Goal: Task Accomplishment & Management: Use online tool/utility

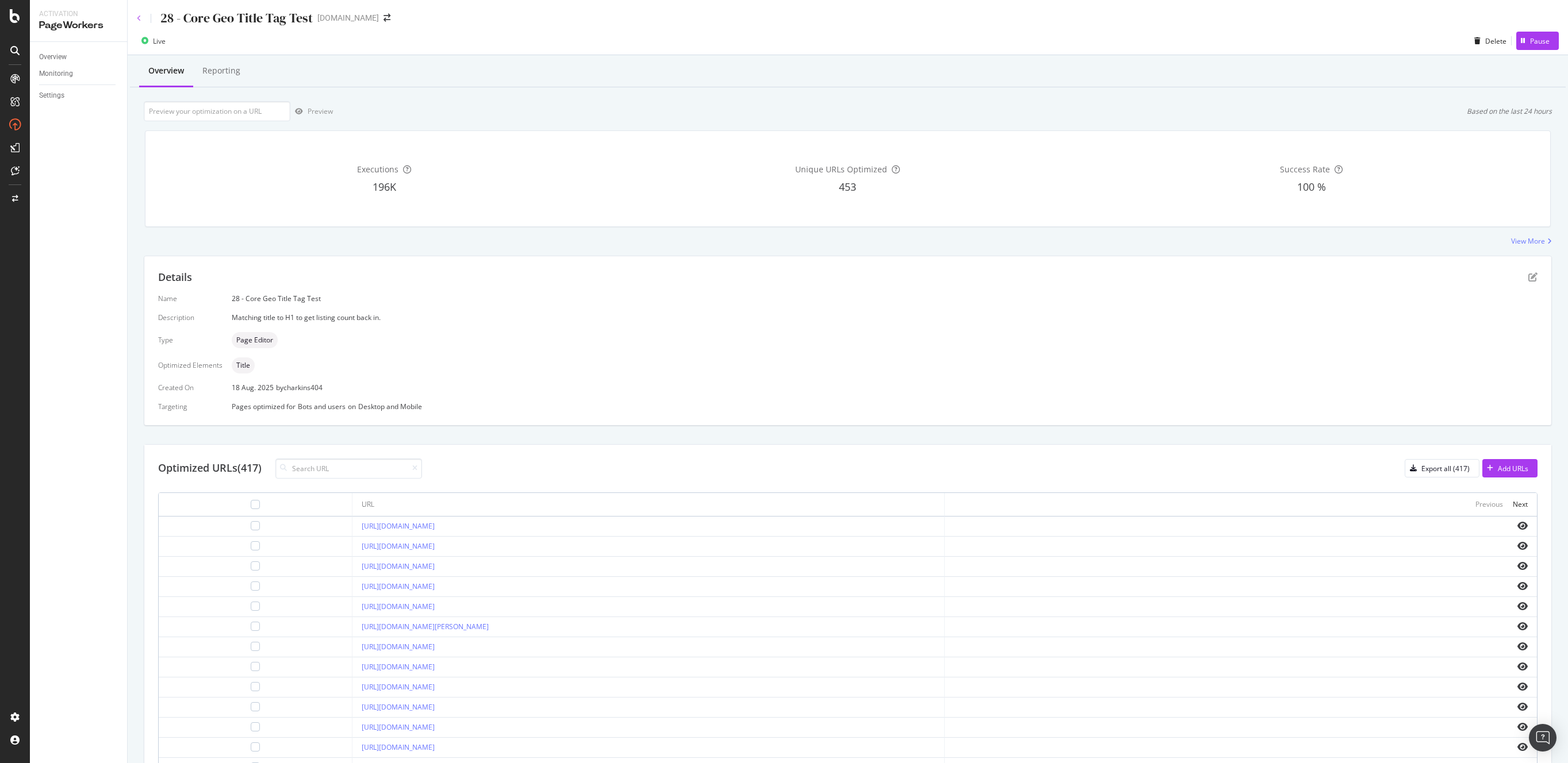
click at [137, 18] on icon at bounding box center [139, 18] width 4 height 7
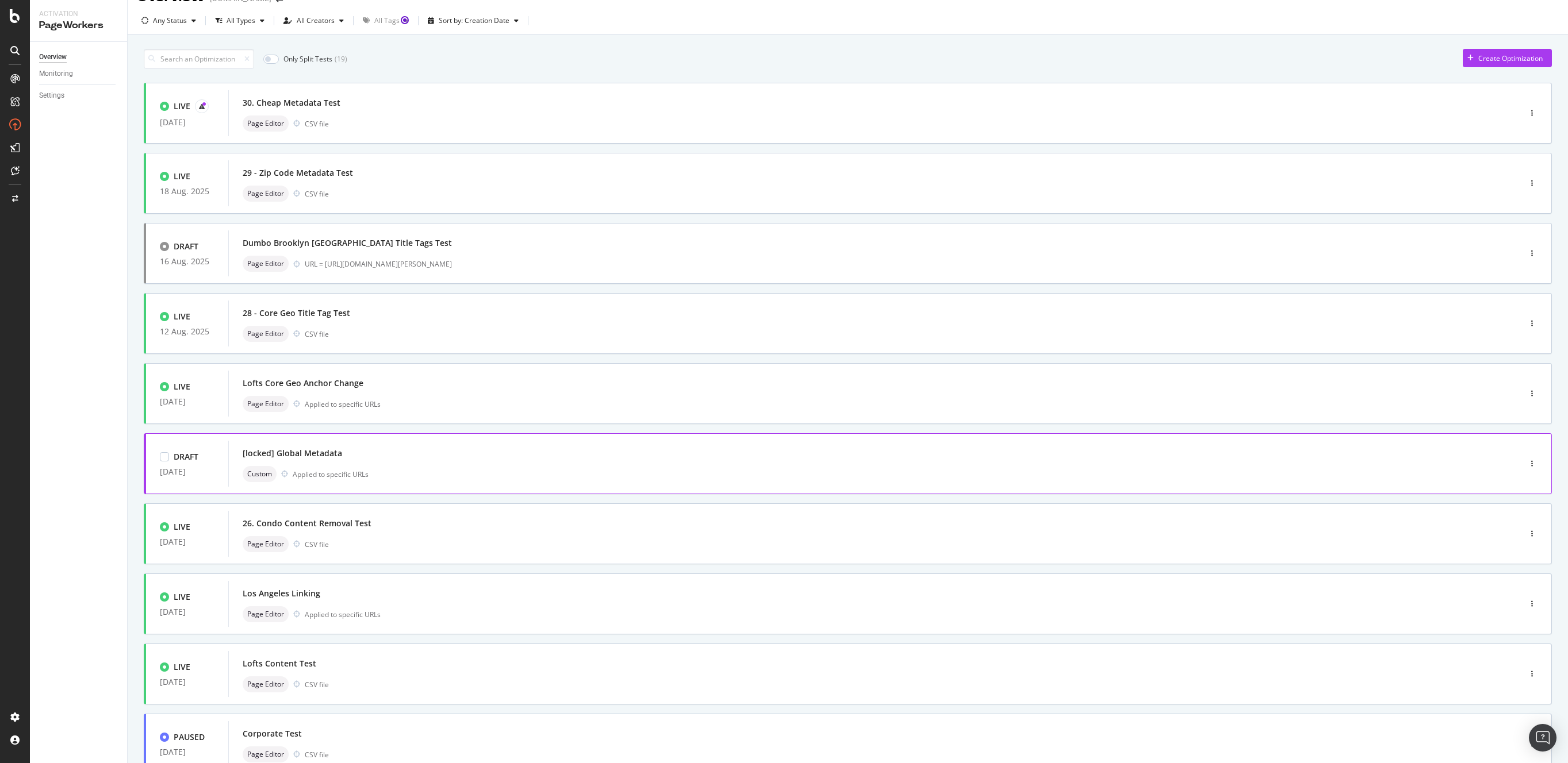
scroll to position [107, 0]
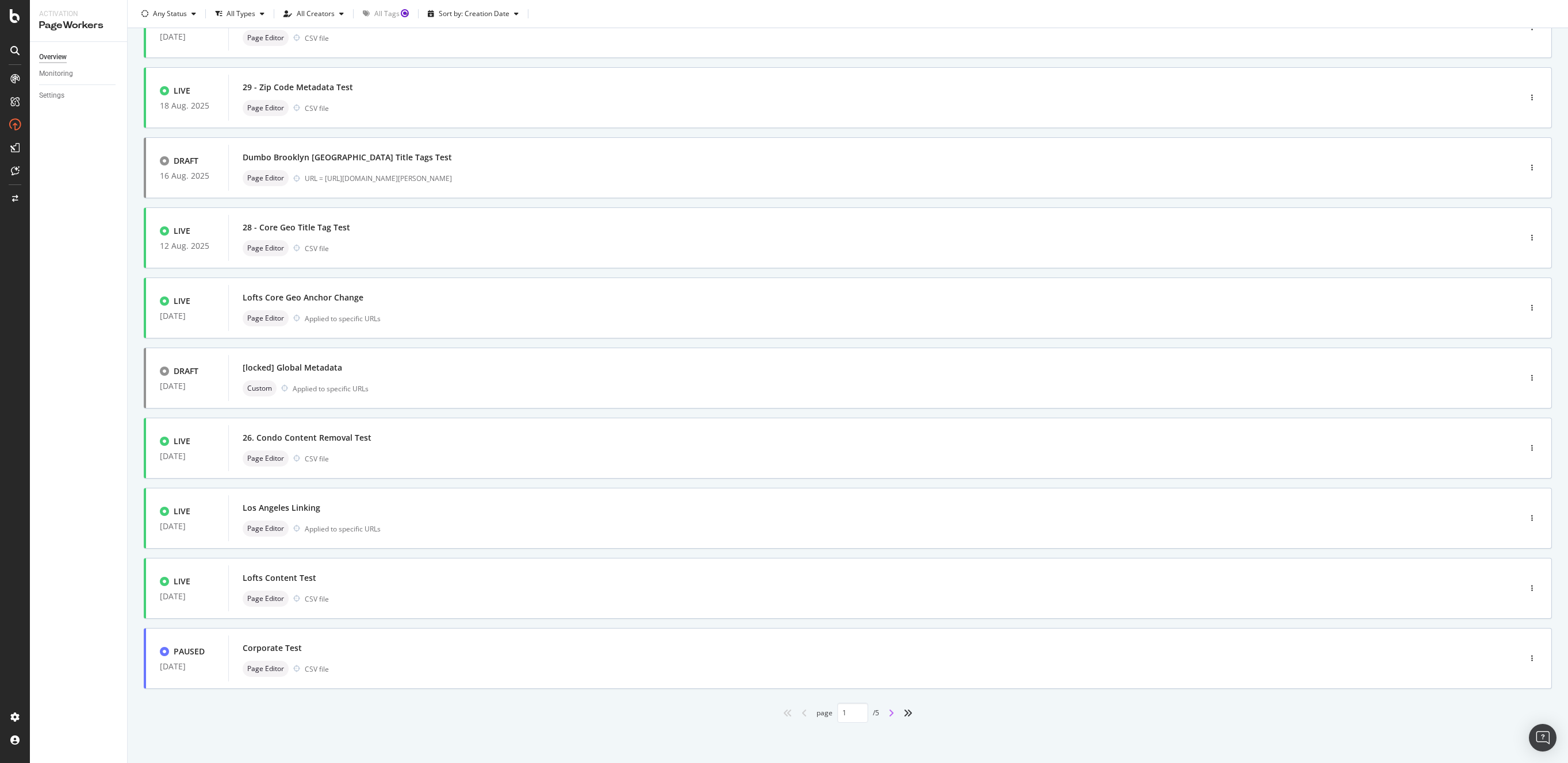
click at [889, 715] on icon "angle-right" at bounding box center [891, 713] width 6 height 9
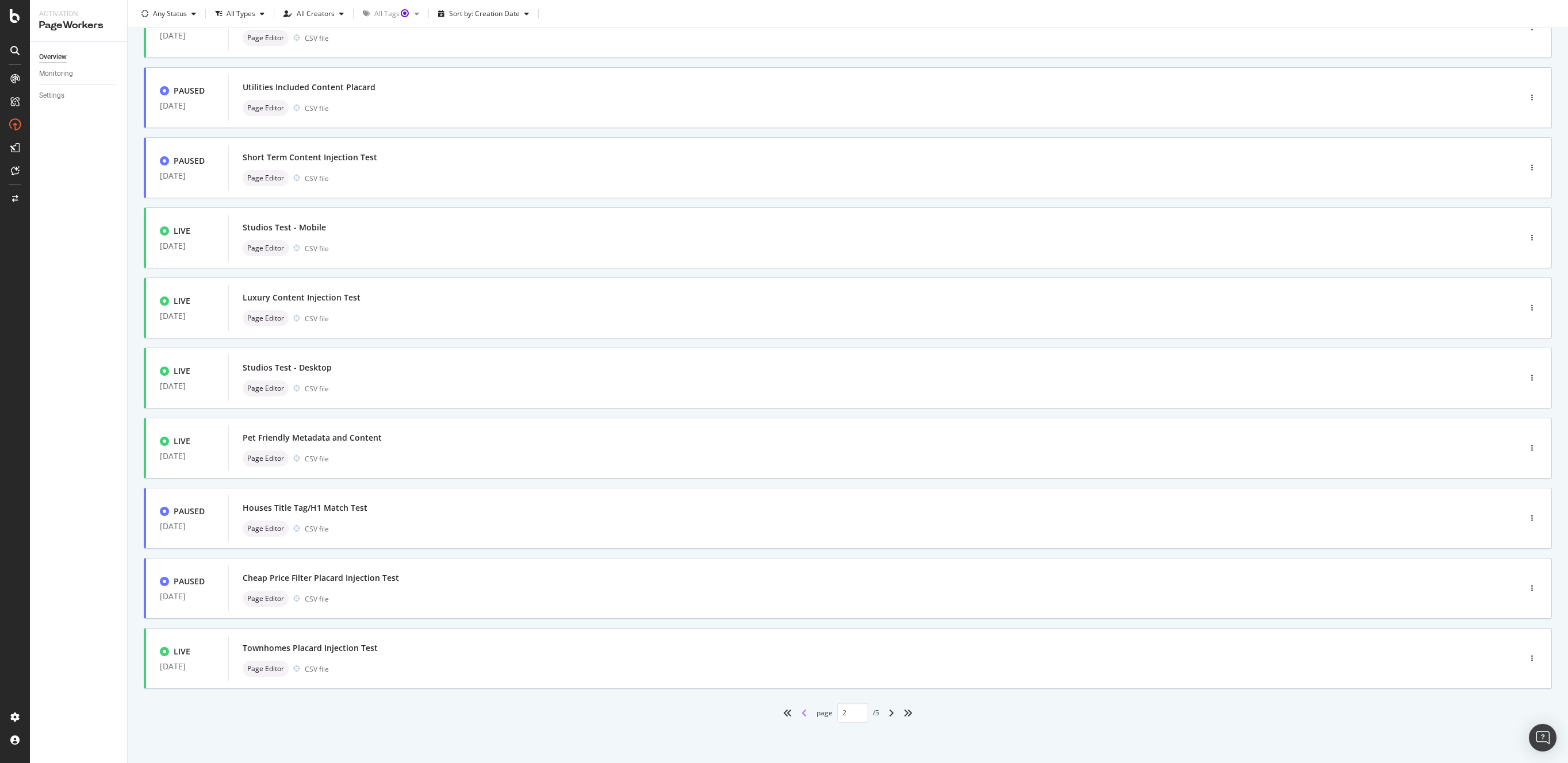
click at [802, 715] on icon "angle-left" at bounding box center [805, 713] width 6 height 9
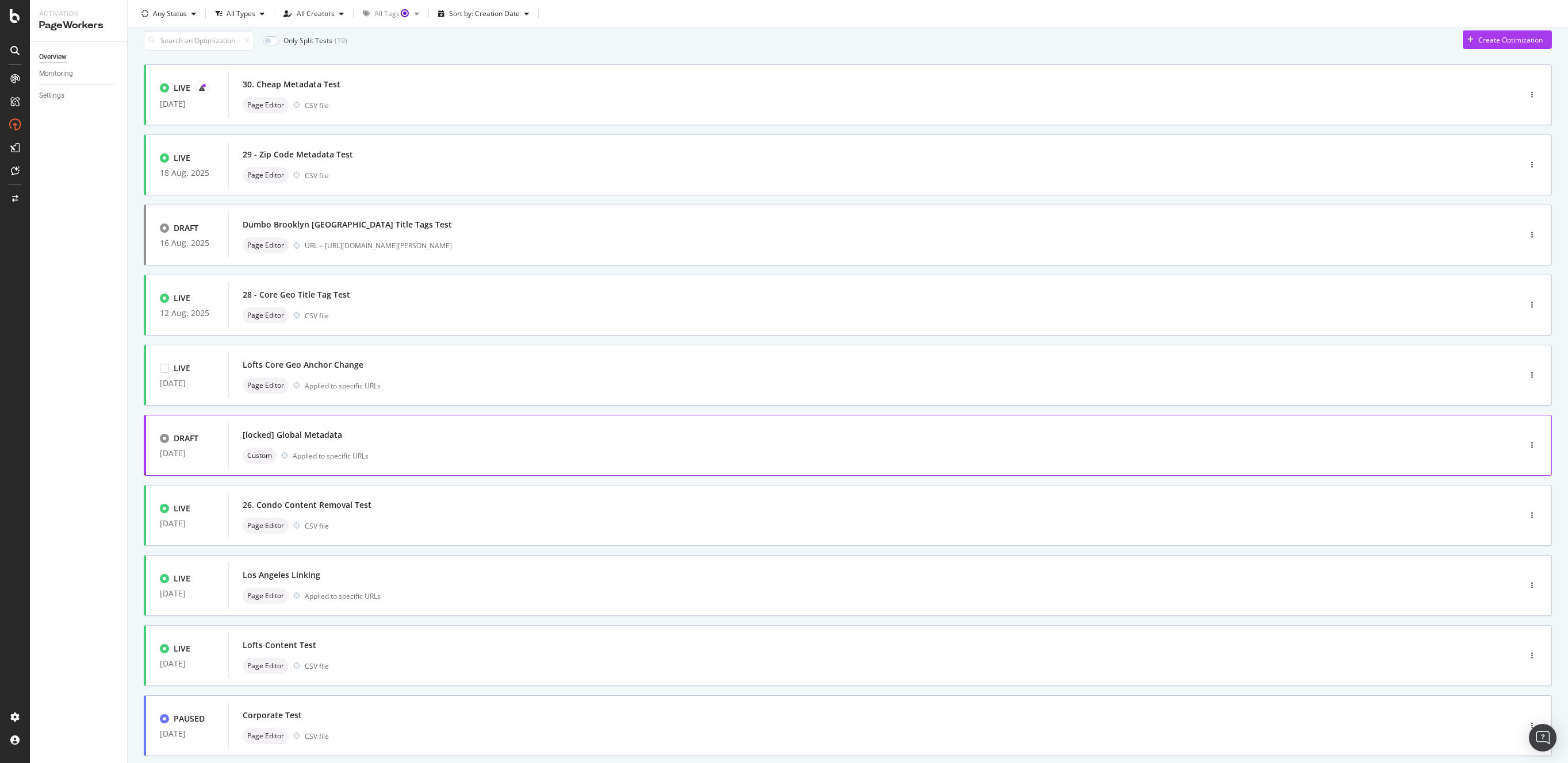
scroll to position [79, 0]
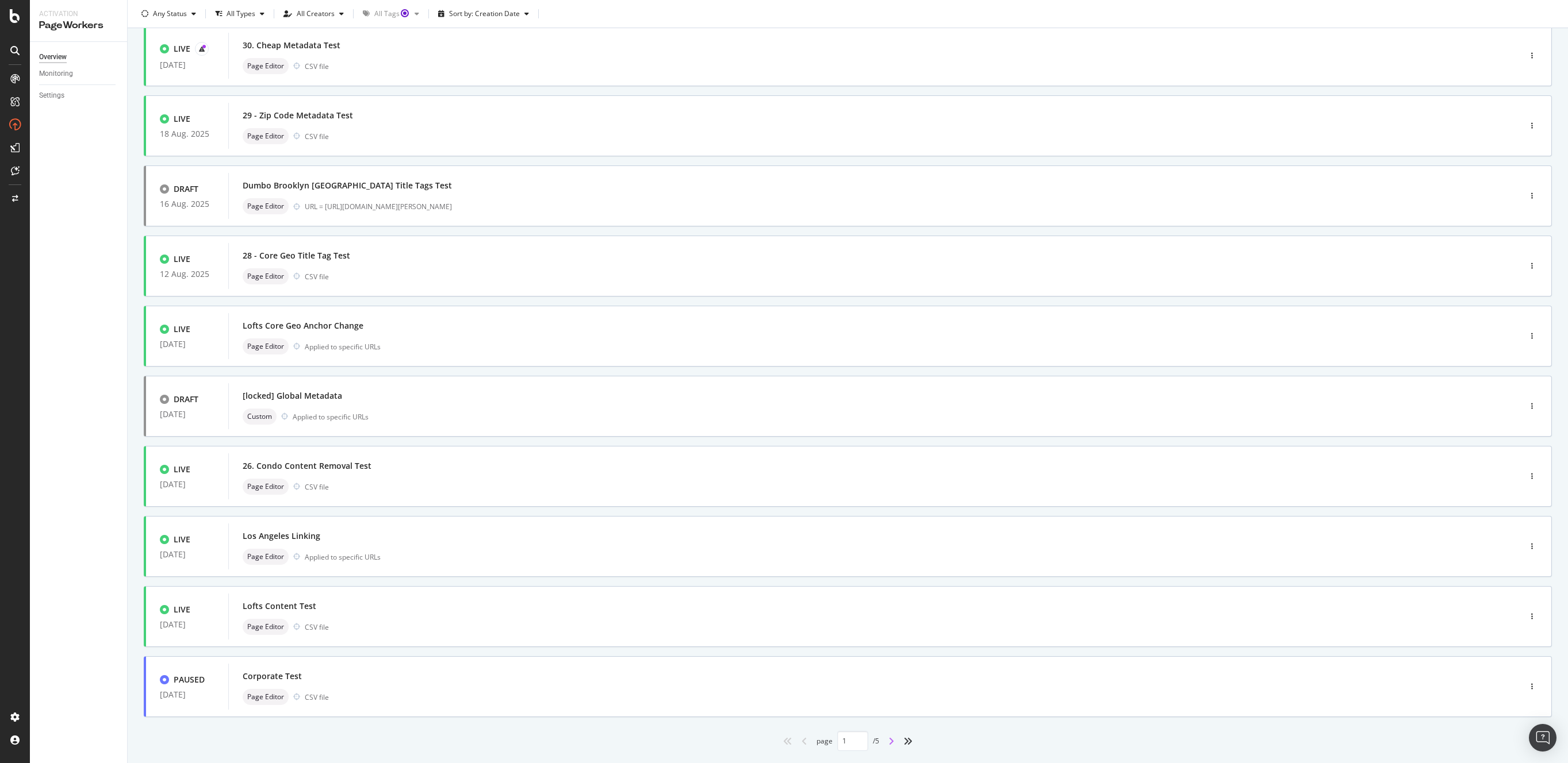
click at [888, 741] on icon "angle-right" at bounding box center [891, 741] width 6 height 9
type input "2"
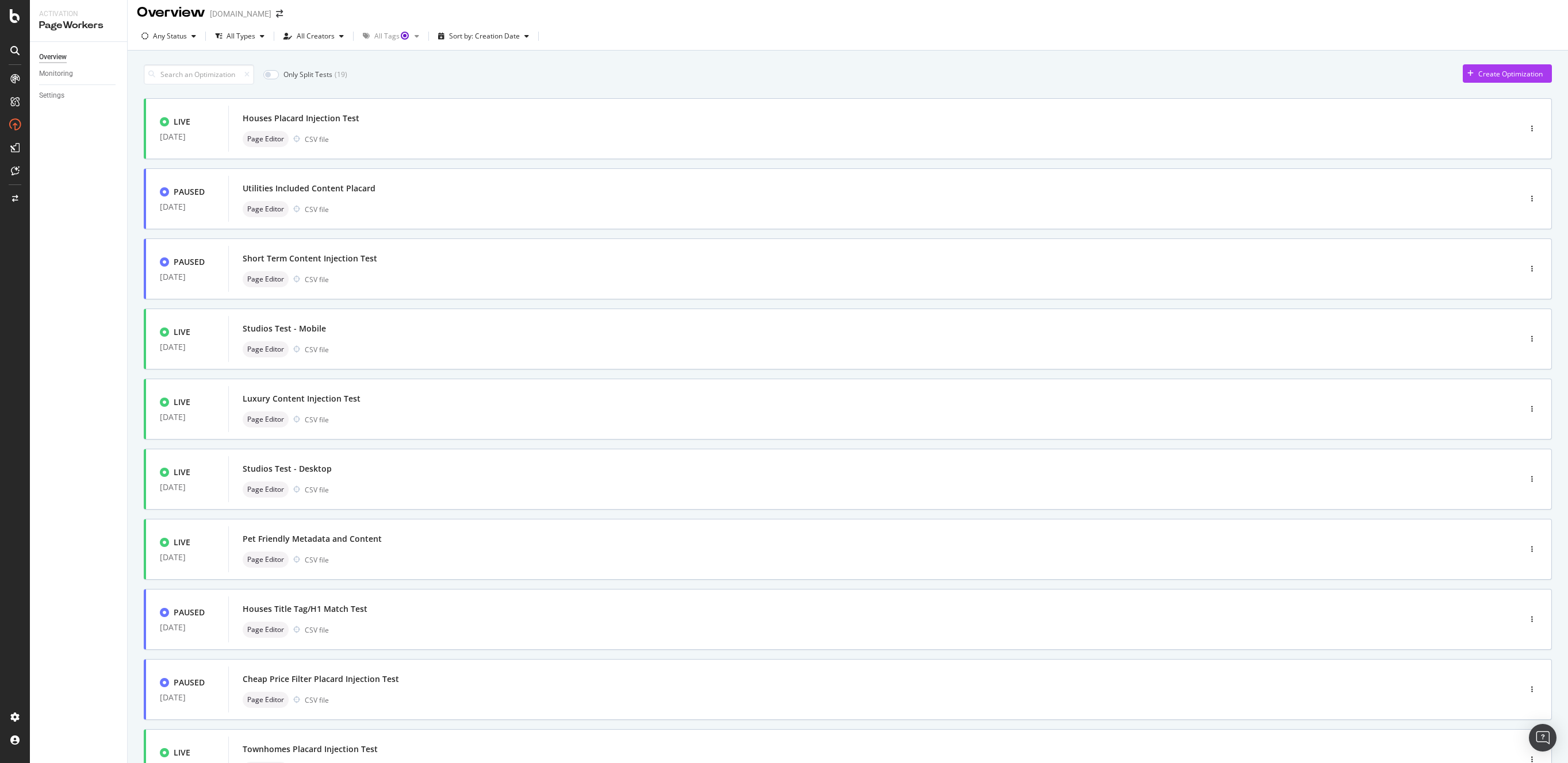
scroll to position [0, 0]
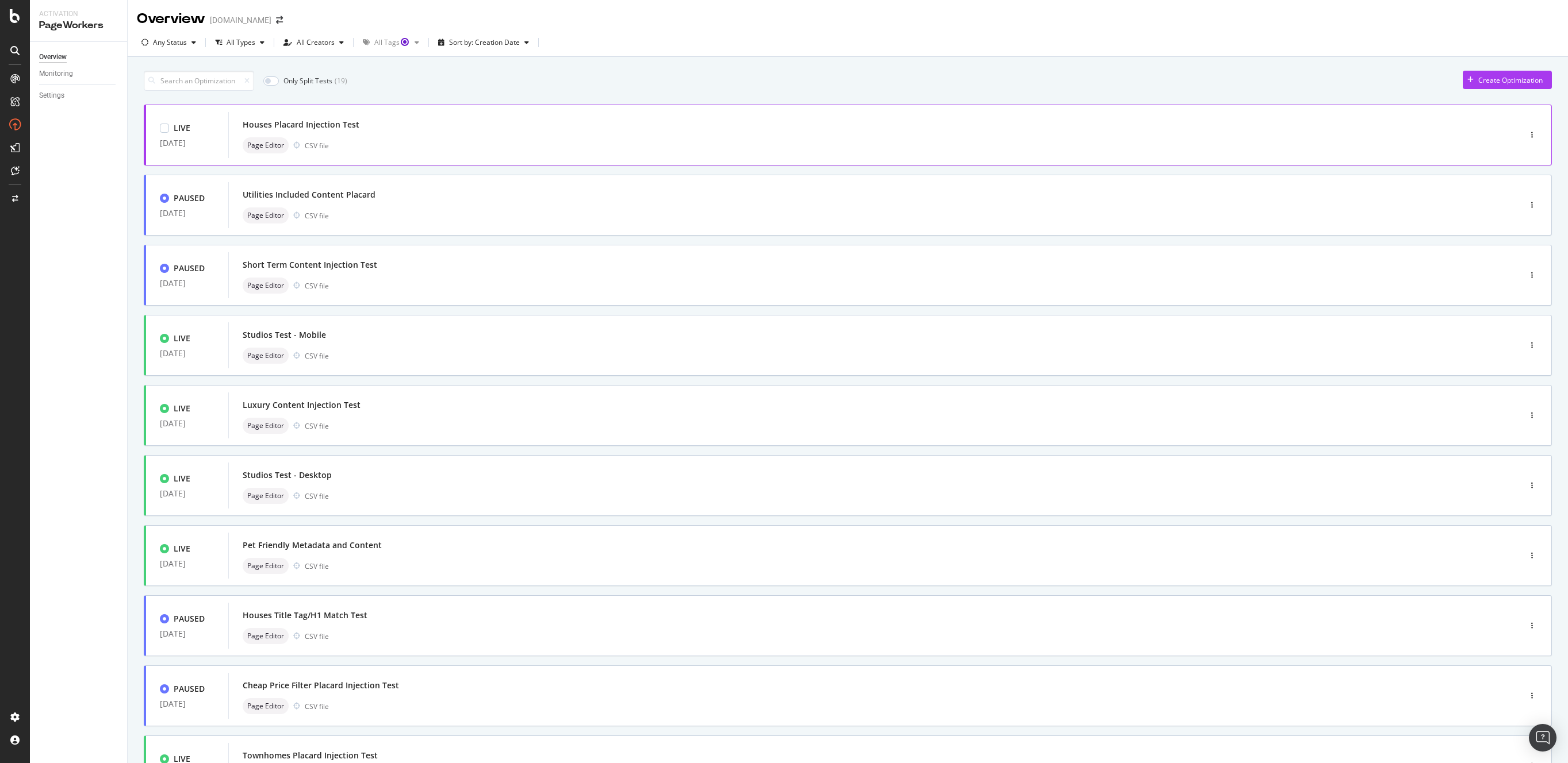
click at [346, 134] on div "Houses Placard Injection Test Page Editor CSV file" at bounding box center [857, 134] width 1228 height 37
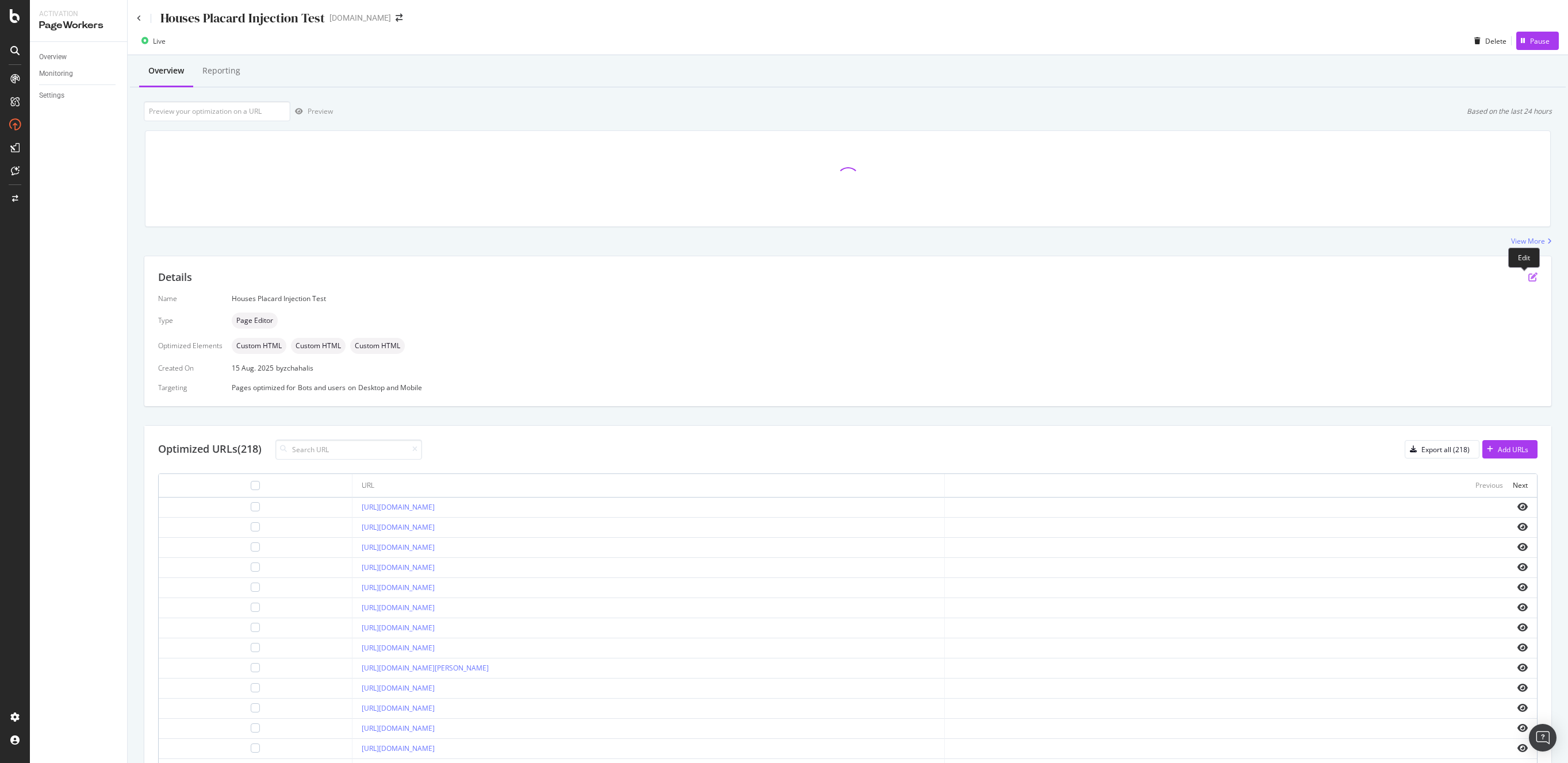
click at [1528, 279] on icon "pen-to-square" at bounding box center [1532, 277] width 9 height 9
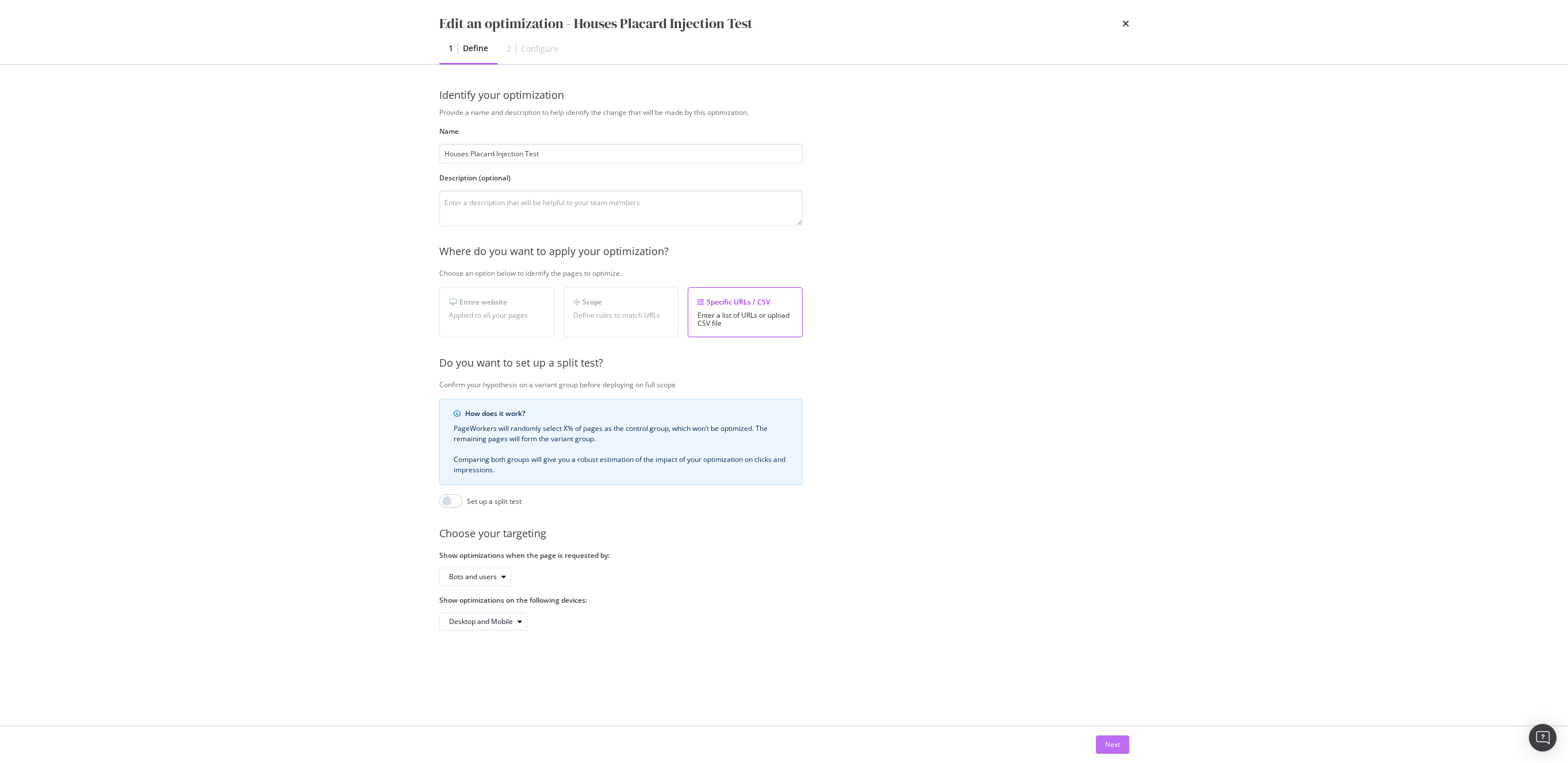
click at [1117, 747] on div "Next" at bounding box center [1113, 744] width 15 height 10
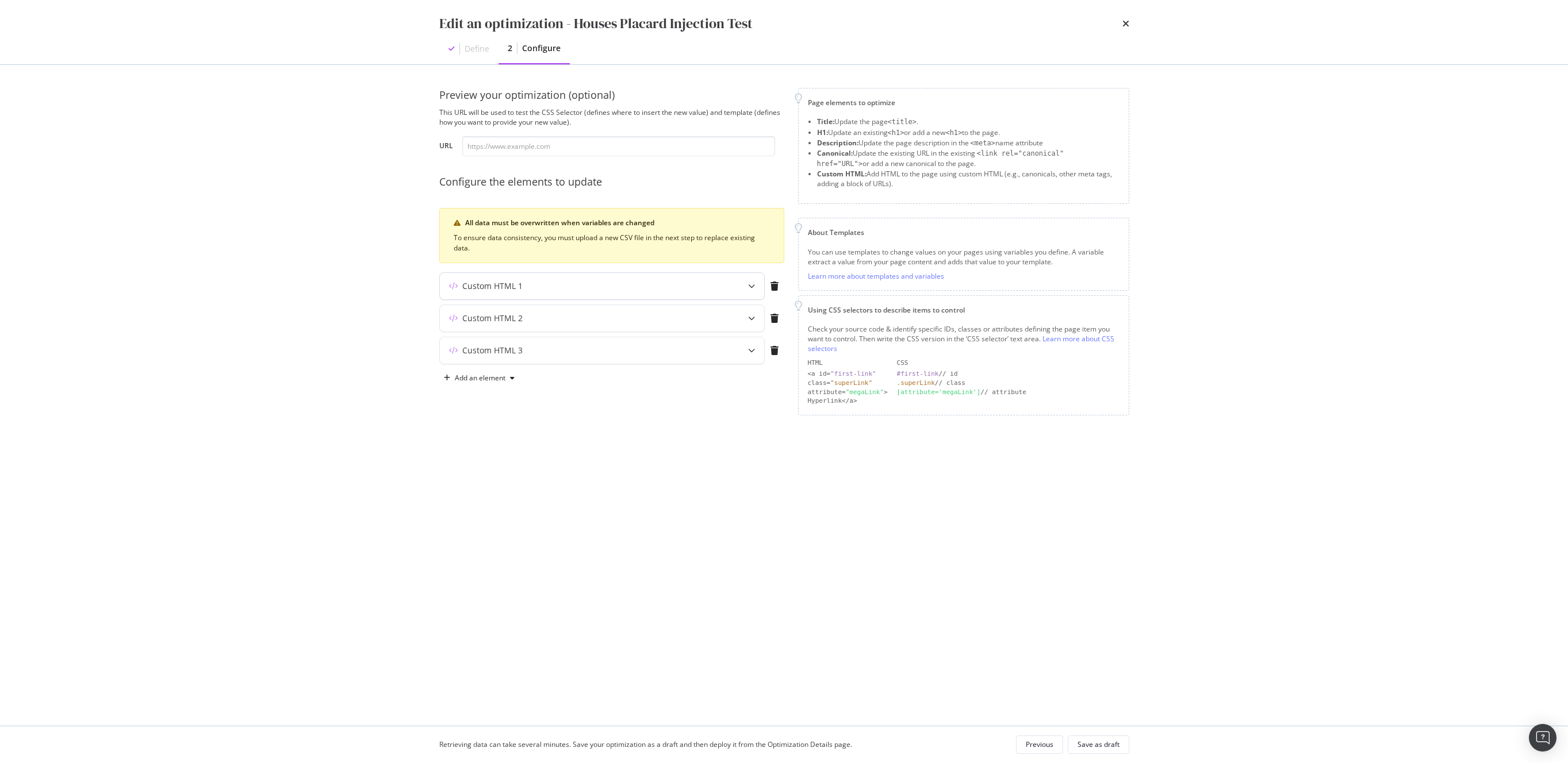
click at [583, 283] on div "Custom HTML 1" at bounding box center [579, 286] width 279 height 11
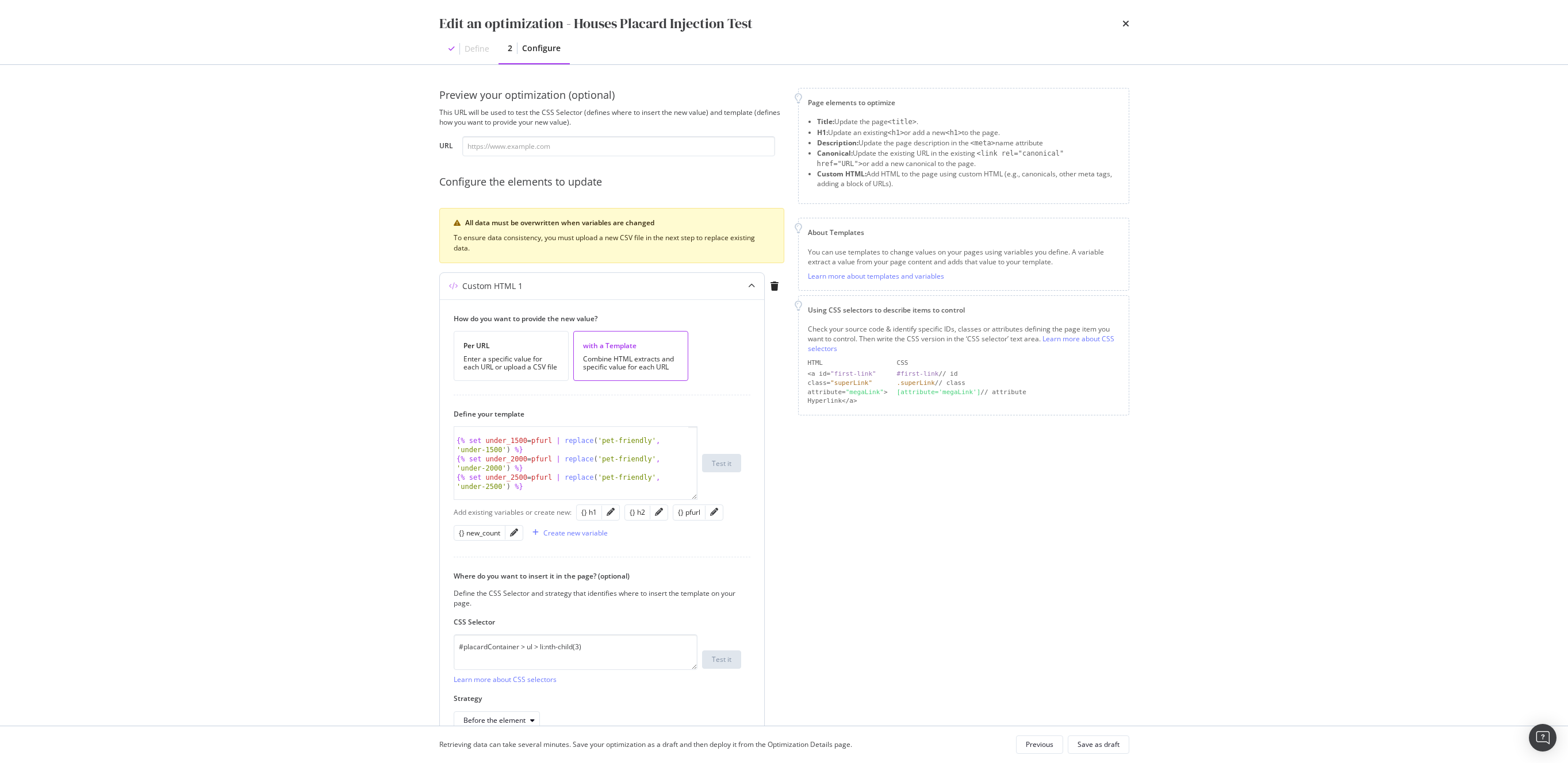
scroll to position [25, 0]
click at [696, 284] on div "Custom HTML 1" at bounding box center [579, 286] width 279 height 11
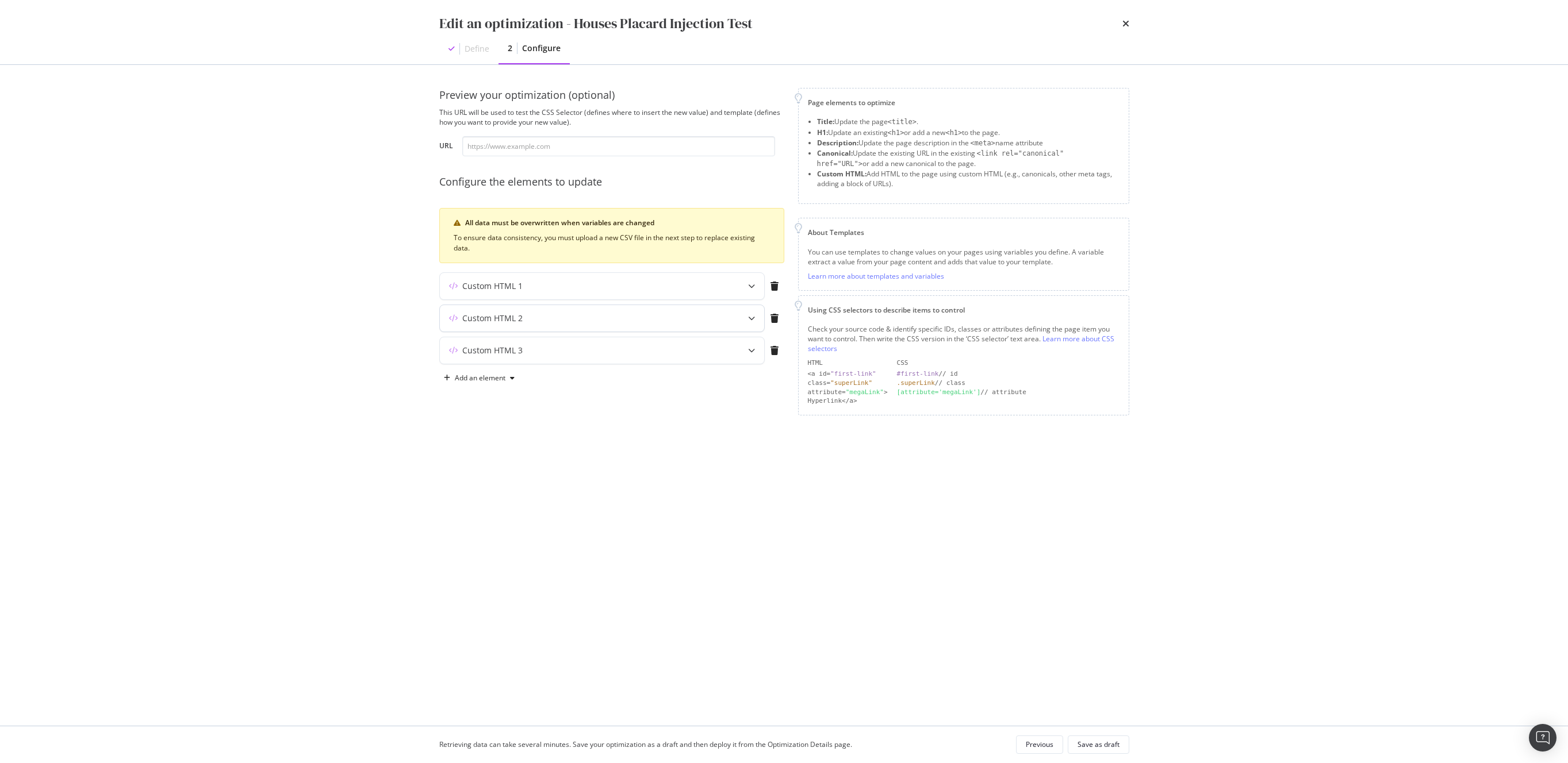
click at [543, 323] on div "Custom HTML 2" at bounding box center [579, 318] width 279 height 11
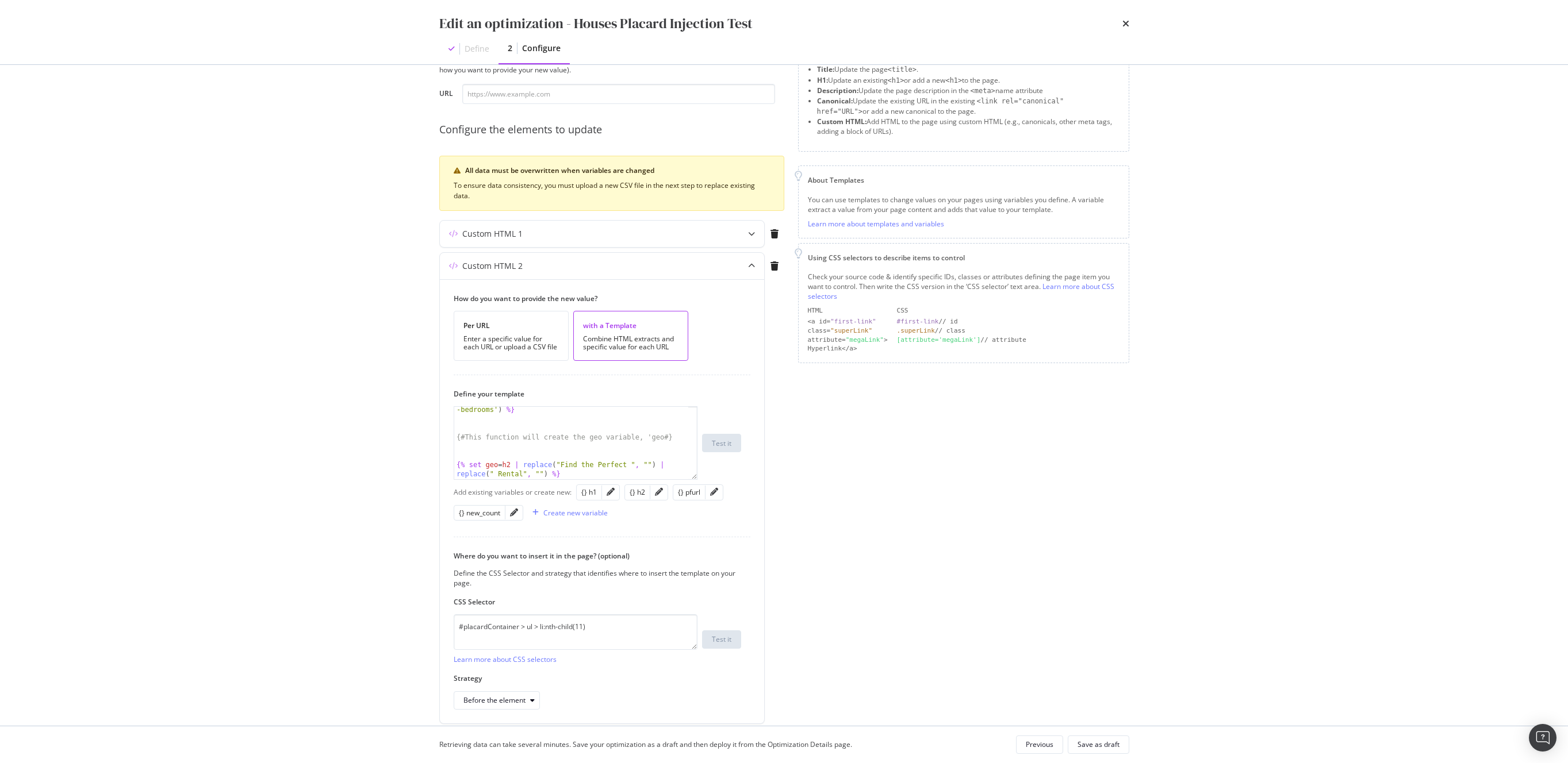
scroll to position [75, 0]
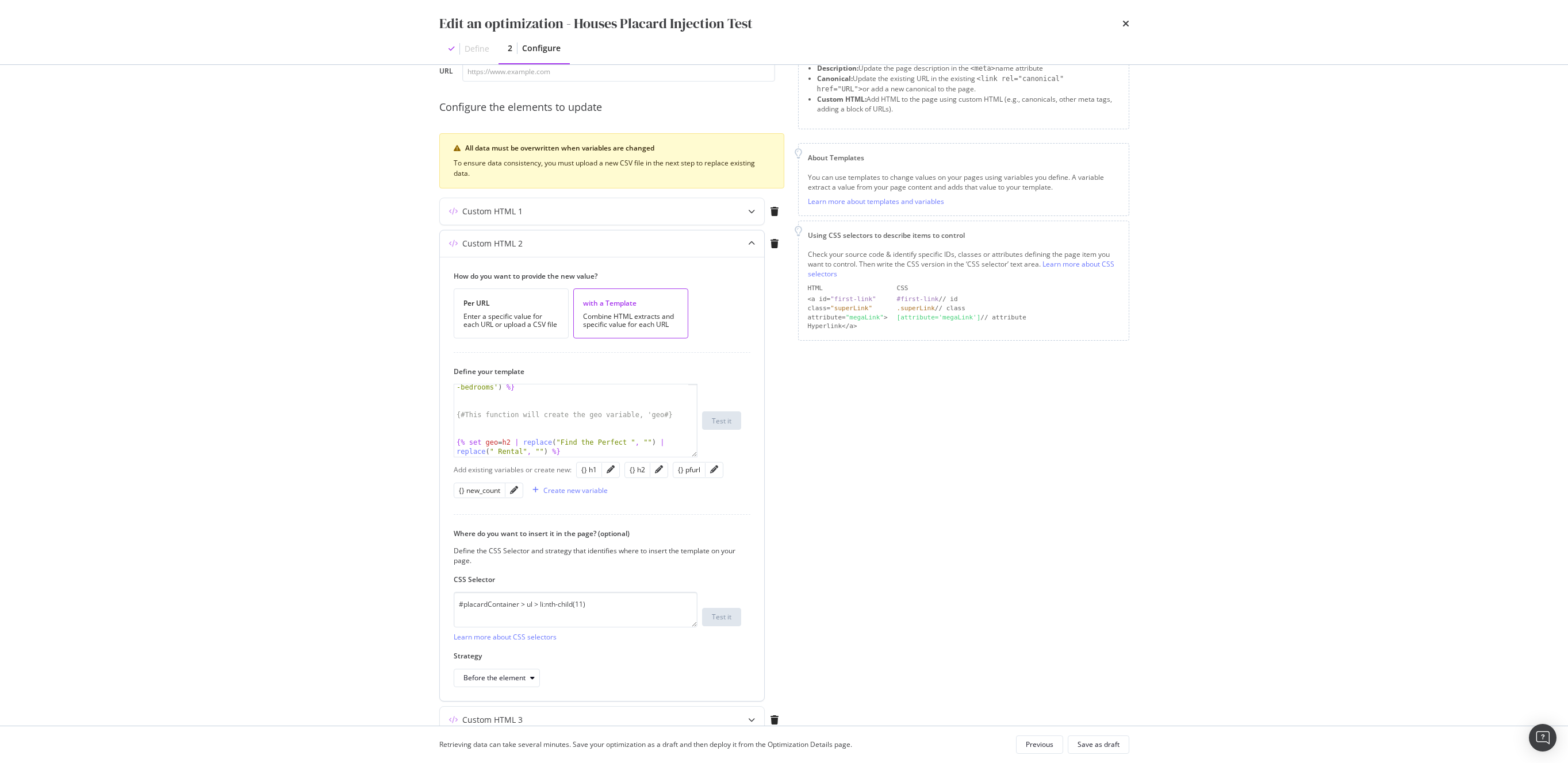
click at [574, 241] on div "Custom HTML 2" at bounding box center [579, 243] width 279 height 11
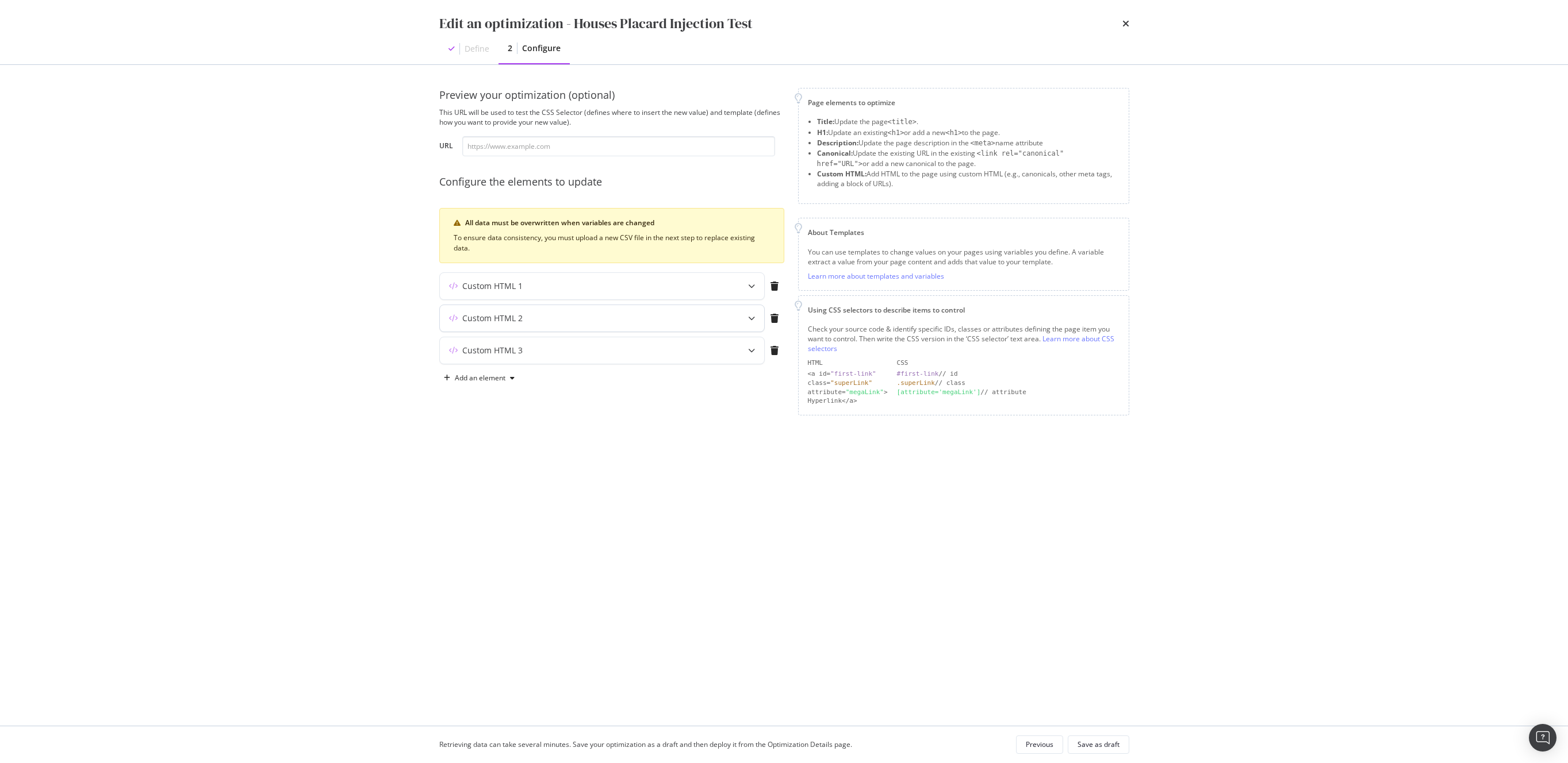
scroll to position [0, 0]
click at [536, 354] on div "Custom HTML 3" at bounding box center [579, 350] width 279 height 11
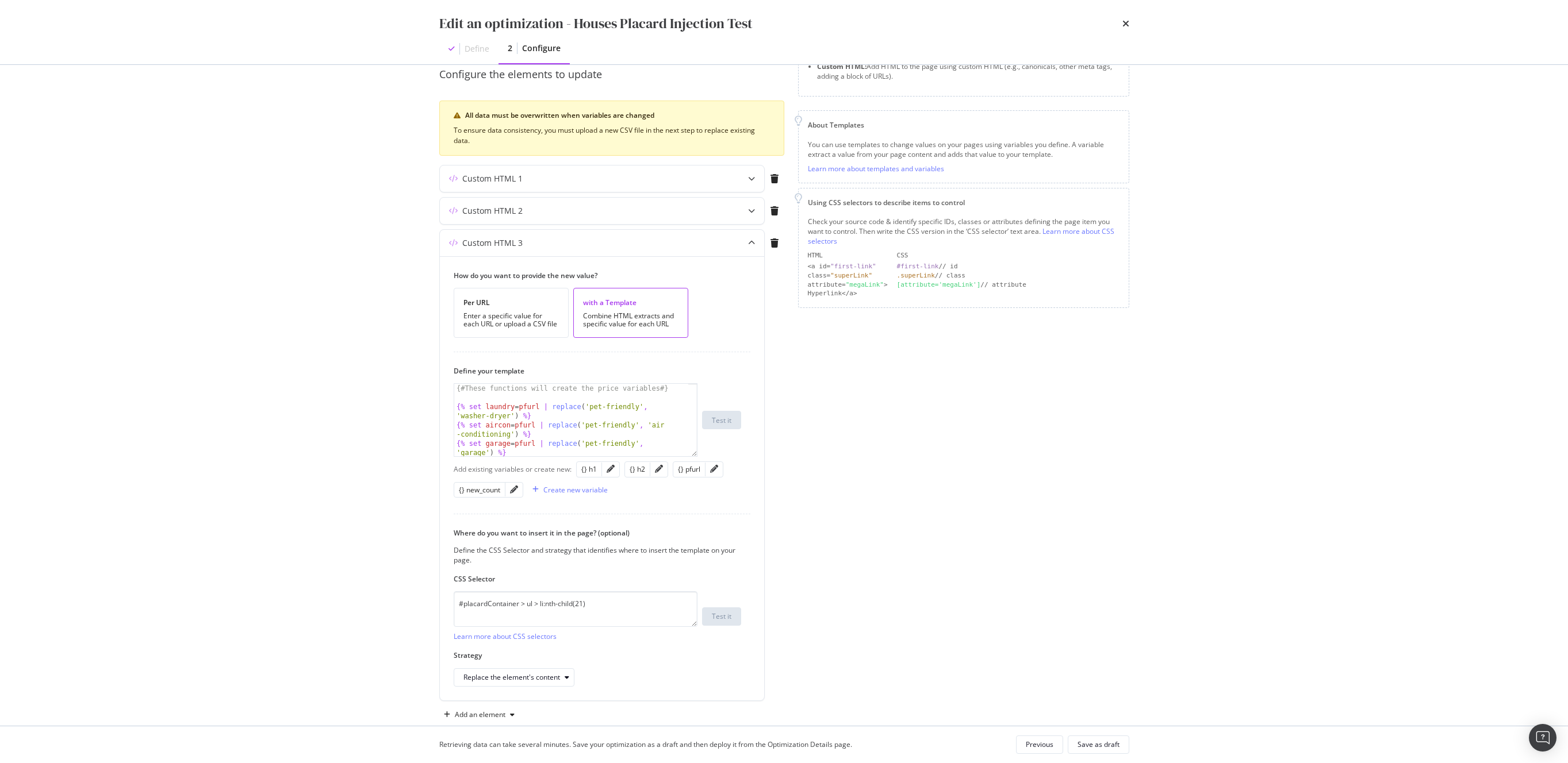
scroll to position [115, 0]
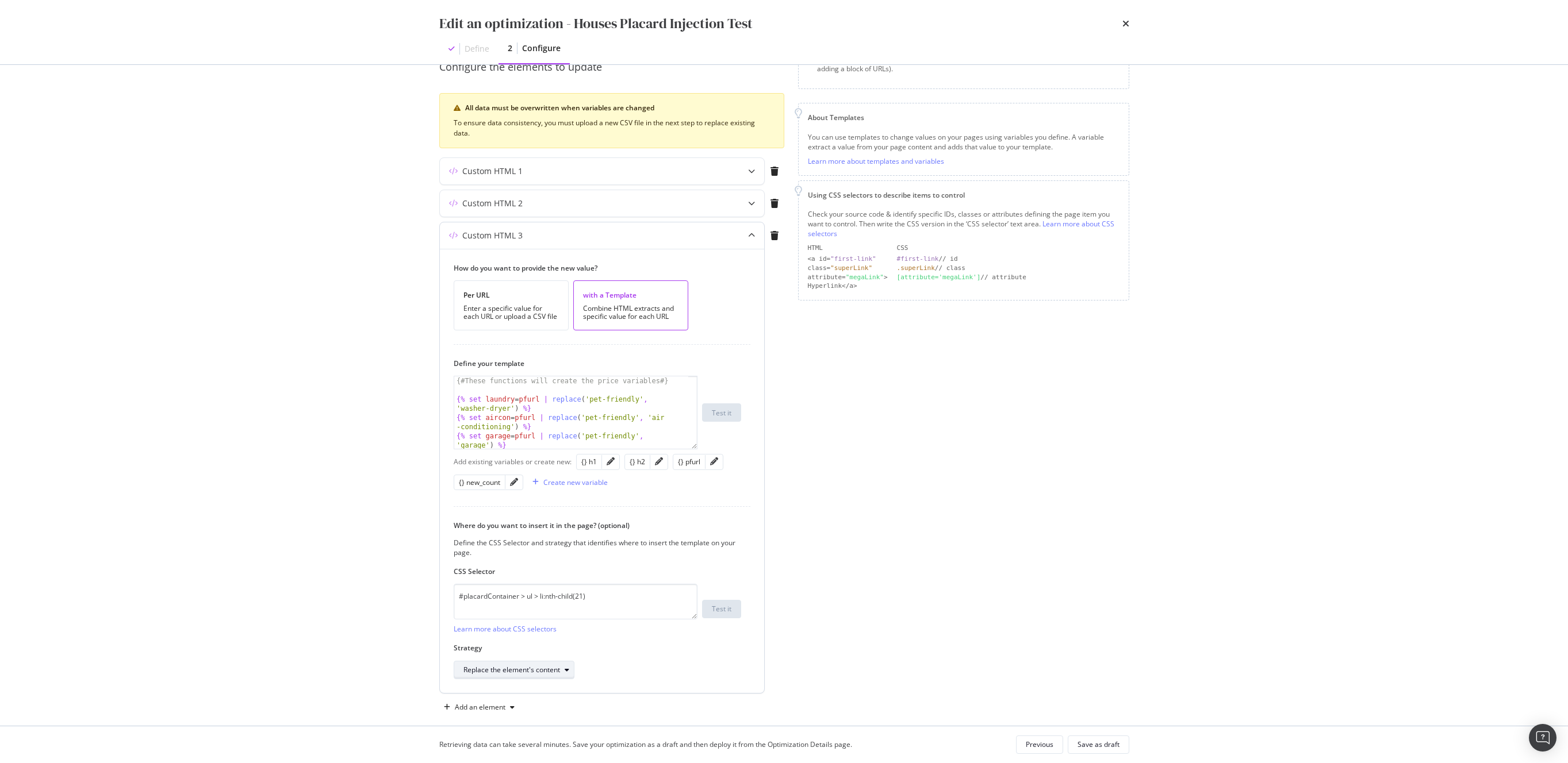
click at [497, 670] on div "Replace the element's content" at bounding box center [511, 670] width 96 height 7
click at [514, 597] on div "Before the element" at bounding box center [499, 593] width 62 height 10
click at [1096, 754] on div "Retrieving data can take several minutes. Save your optimization as a draft and…" at bounding box center [784, 744] width 736 height 37
click at [1091, 747] on div "Save as draft" at bounding box center [1099, 744] width 42 height 10
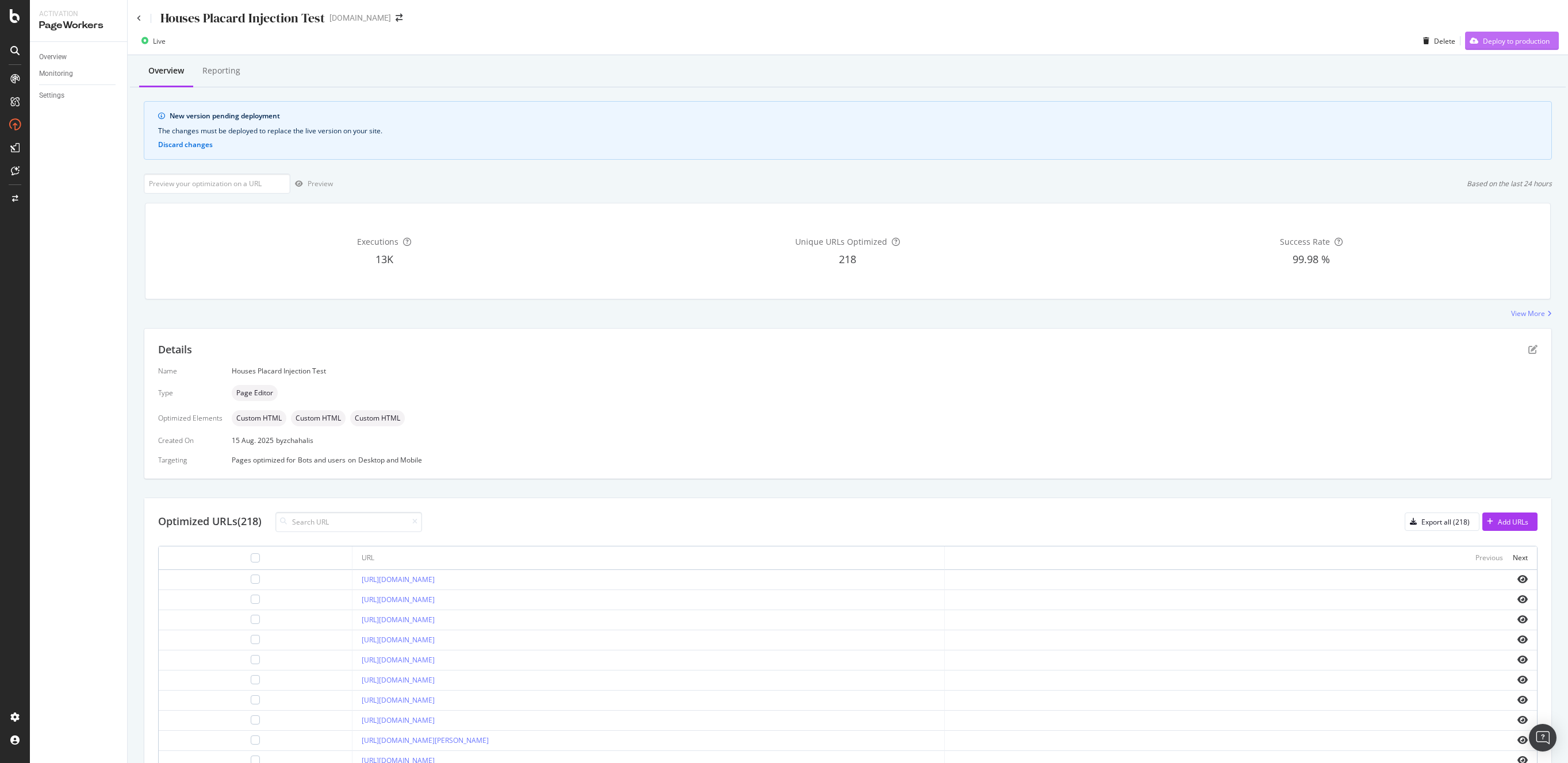
click at [1494, 43] on div "Deploy to production" at bounding box center [1516, 41] width 66 height 10
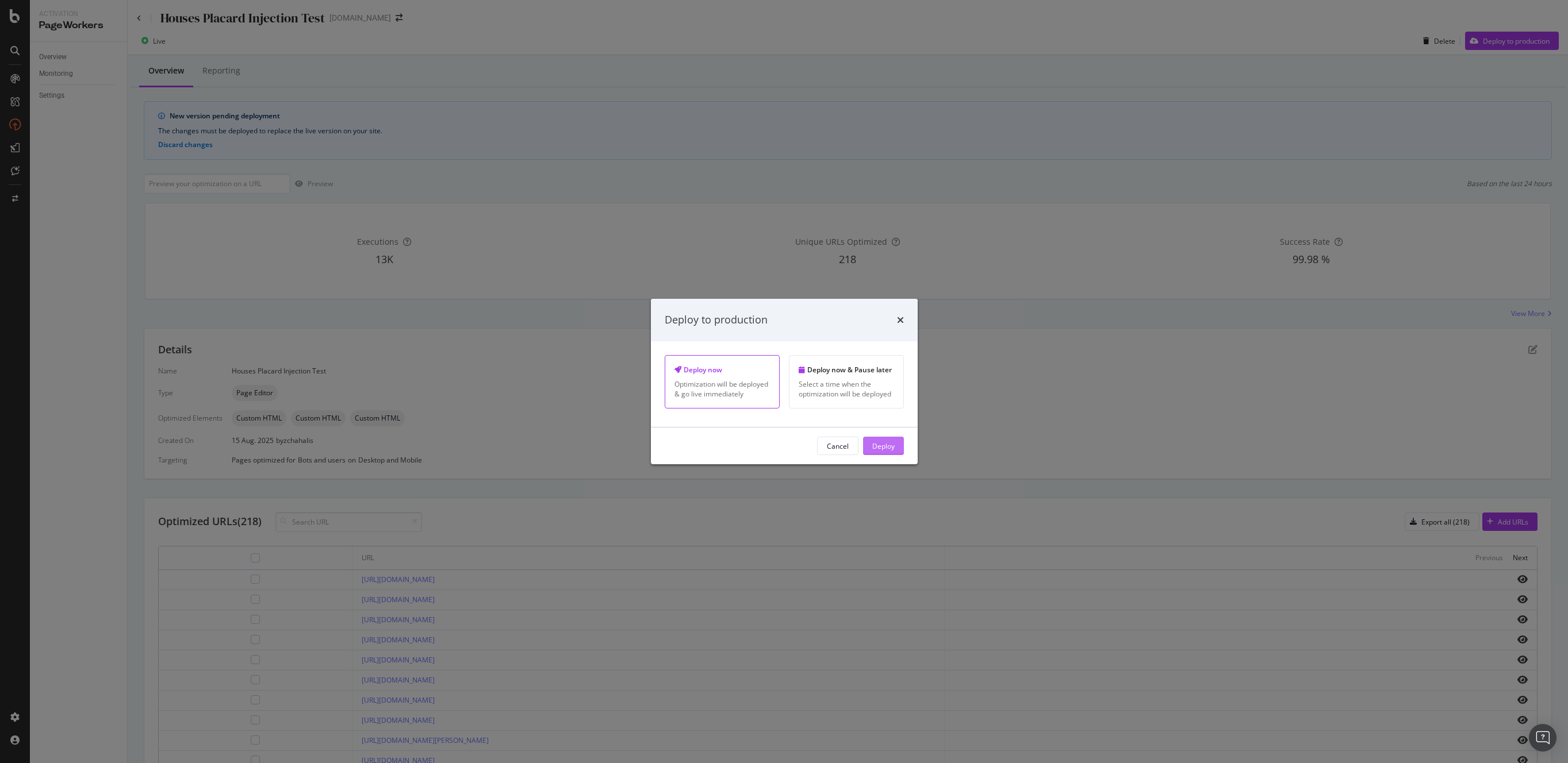
click at [887, 447] on div "Deploy" at bounding box center [884, 445] width 22 height 10
